Goal: Find specific page/section: Find specific page/section

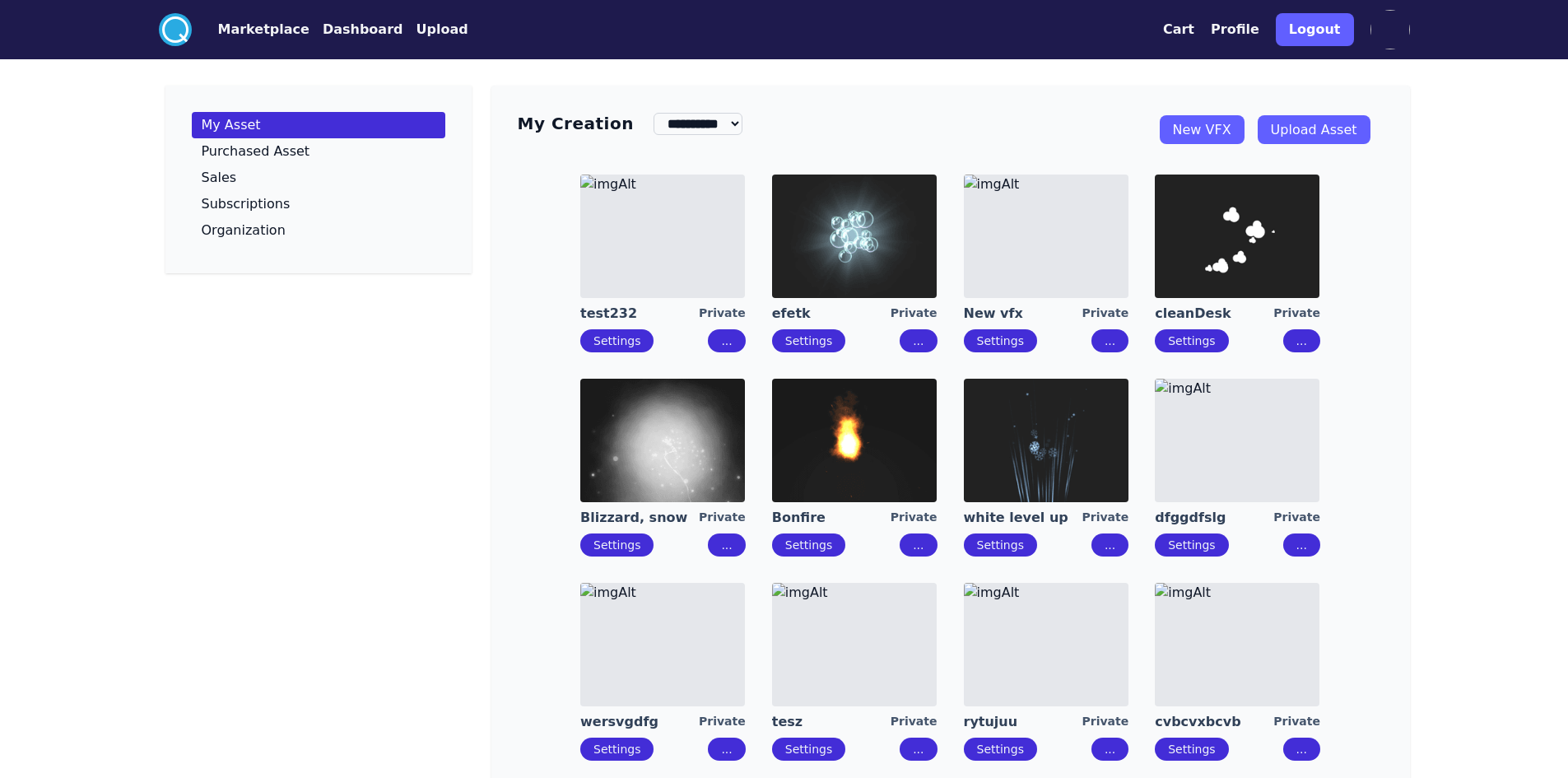
click at [1223, 446] on img at bounding box center [1236, 441] width 164 height 124
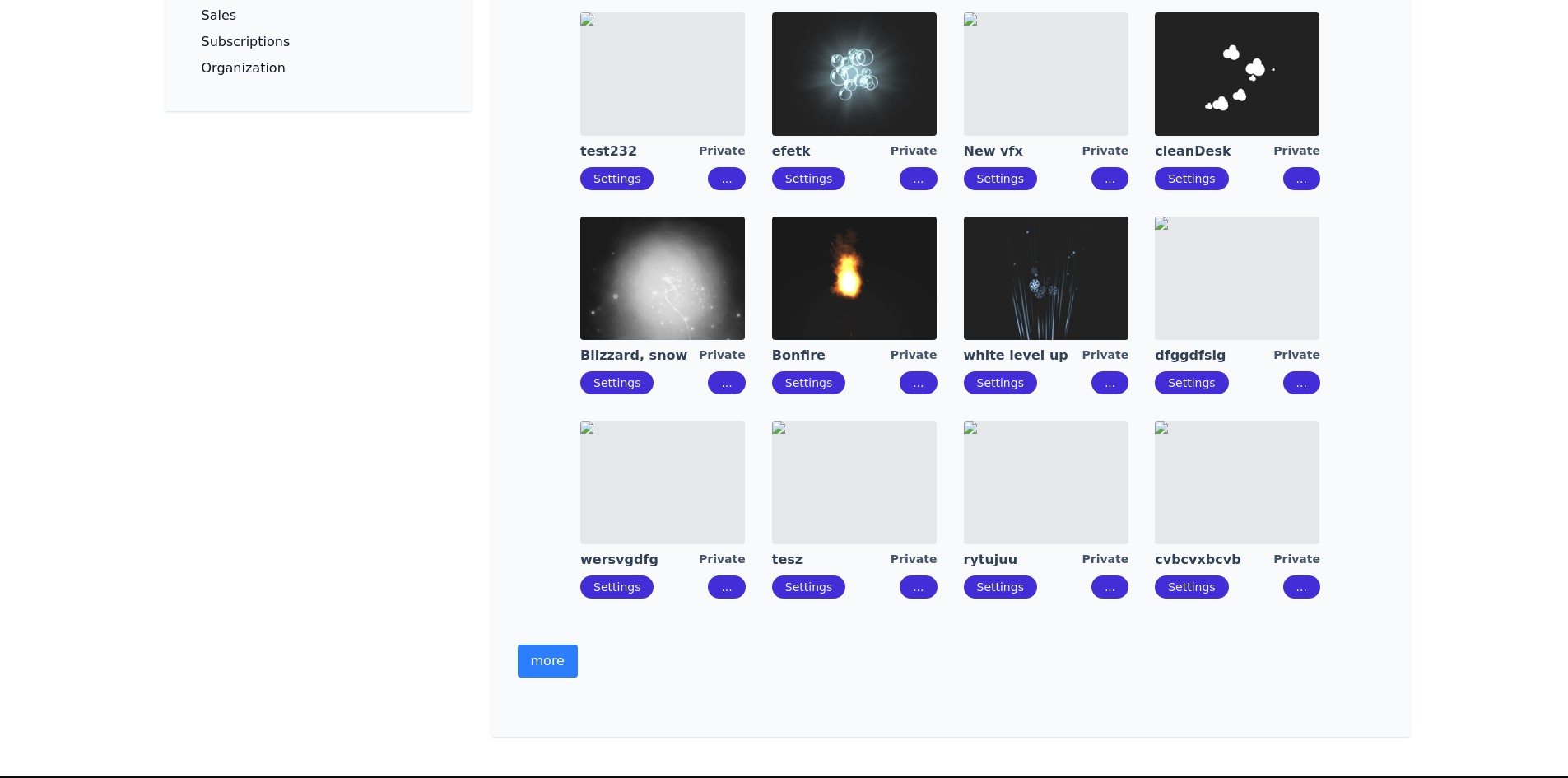
scroll to position [408, 0]
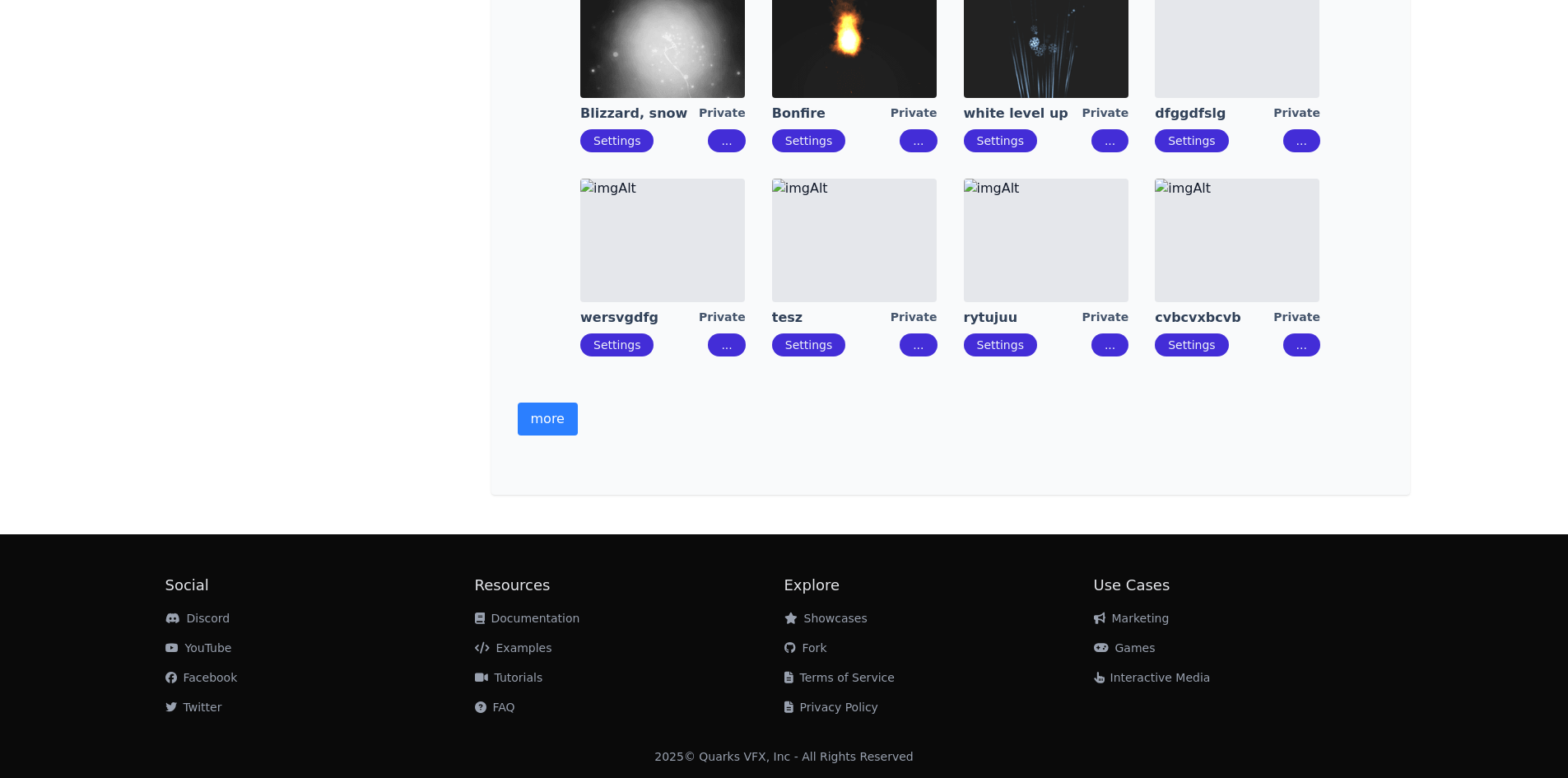
click at [911, 210] on img at bounding box center [854, 241] width 164 height 124
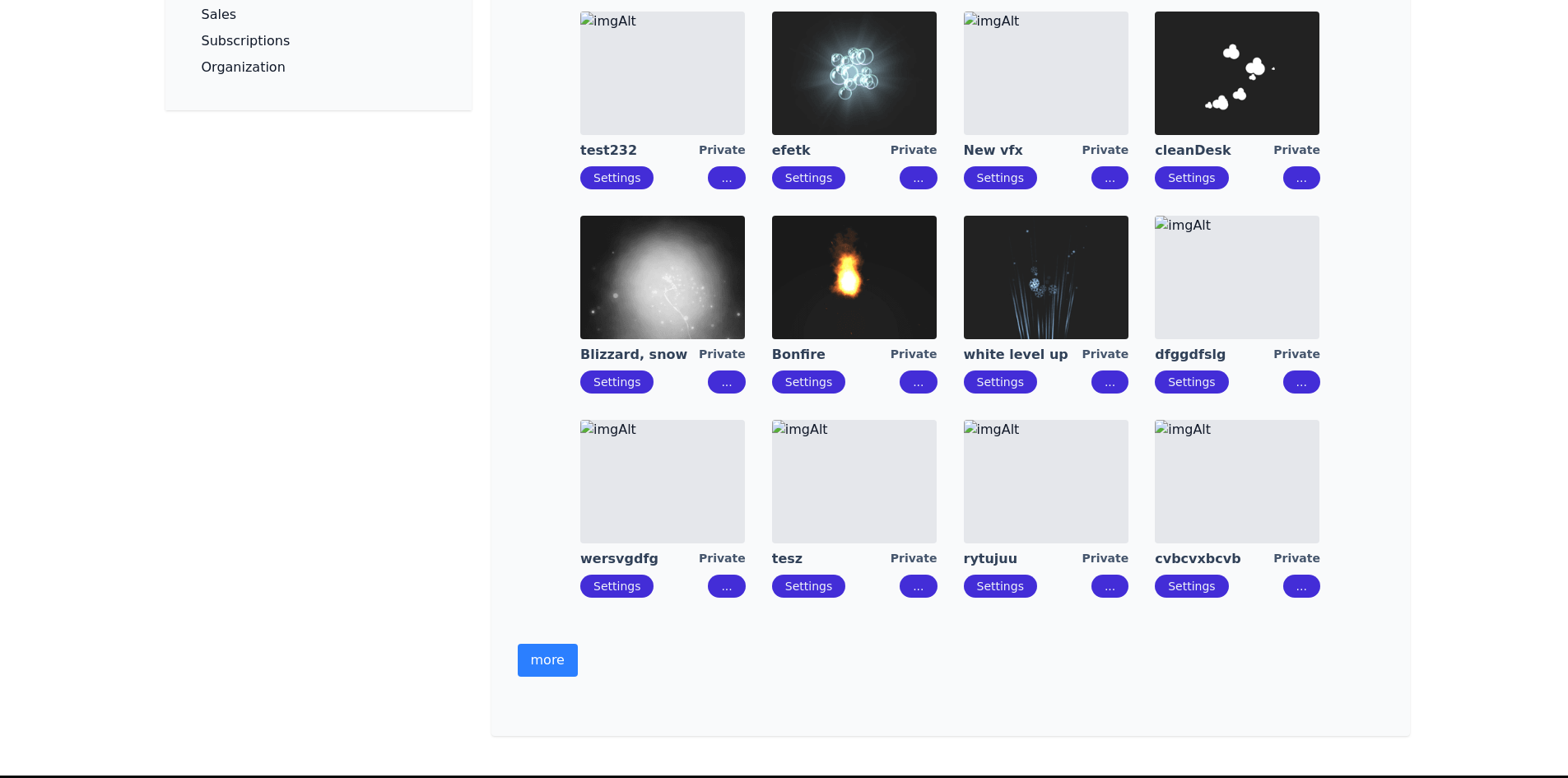
scroll to position [164, 0]
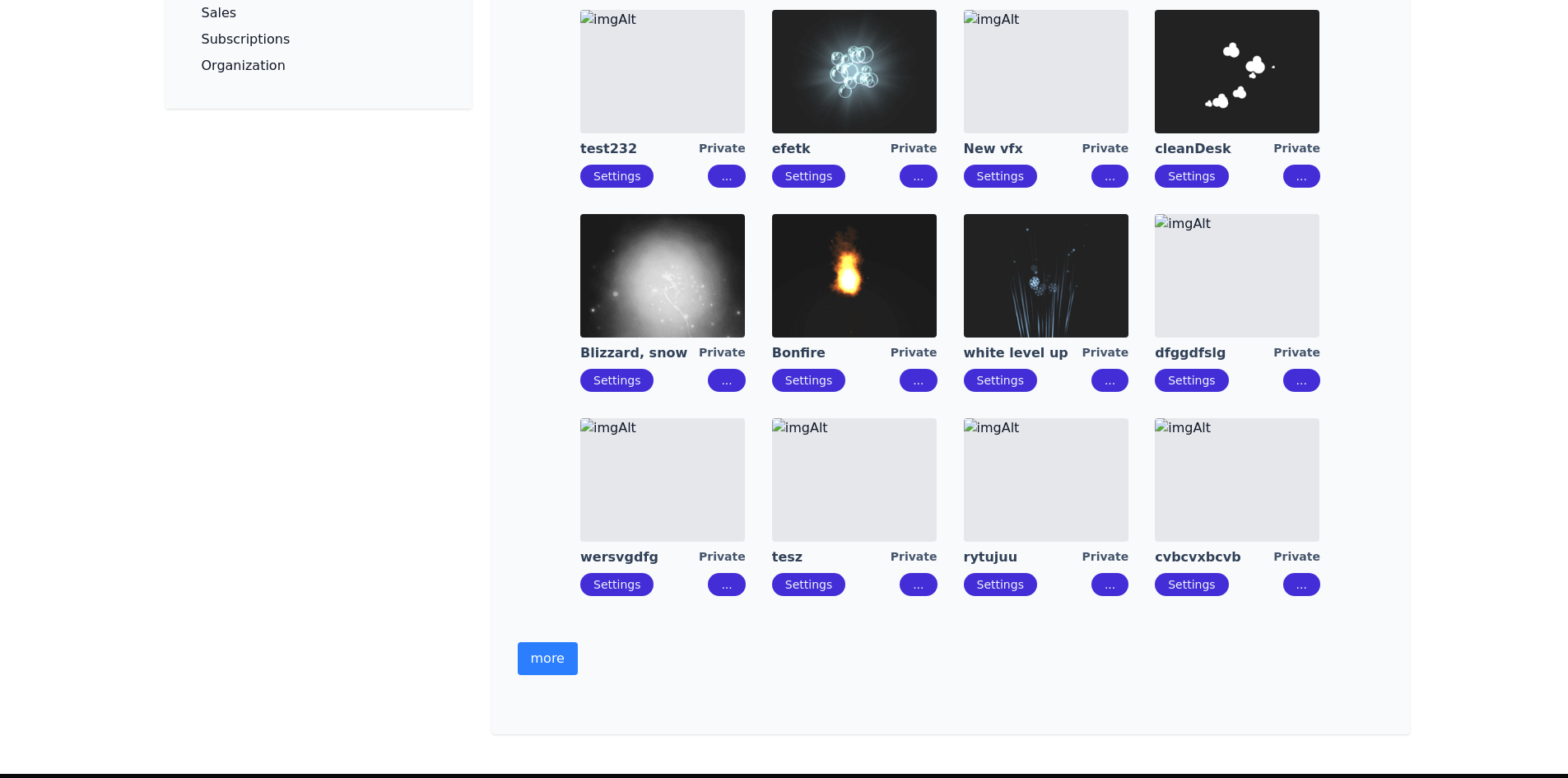
click at [1208, 517] on img at bounding box center [1236, 480] width 164 height 124
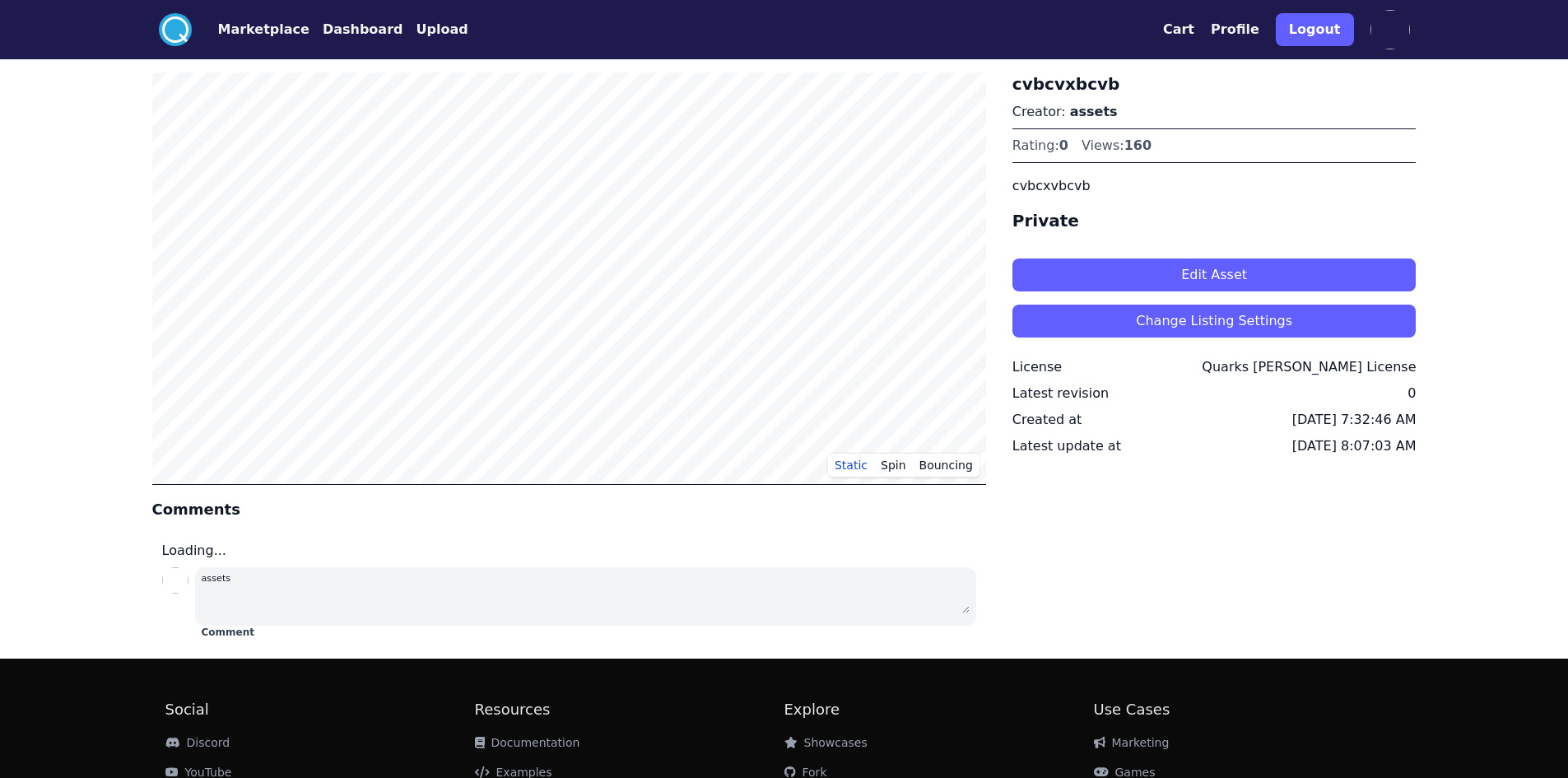
click at [1232, 269] on button "Edit Asset" at bounding box center [1214, 274] width 404 height 32
